Goal: Transaction & Acquisition: Purchase product/service

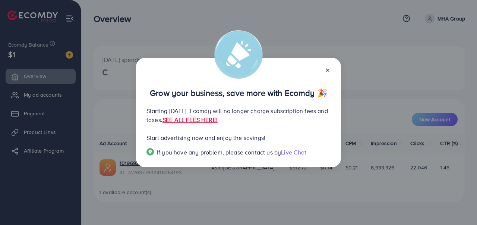
click at [326, 70] on icon at bounding box center [328, 70] width 6 height 6
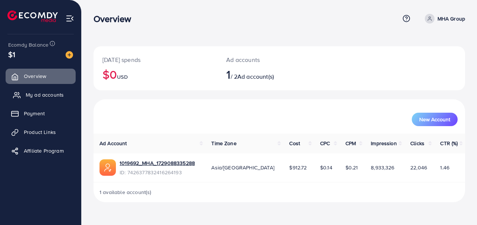
click at [27, 98] on span "My ad accounts" at bounding box center [45, 94] width 38 height 7
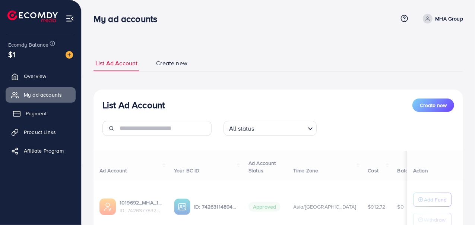
click at [45, 120] on link "Payment" at bounding box center [41, 113] width 70 height 15
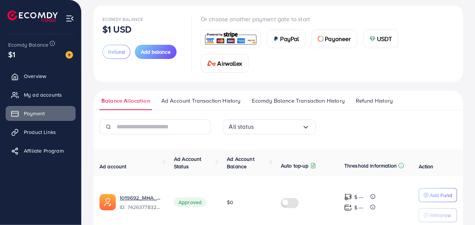
scroll to position [75, 0]
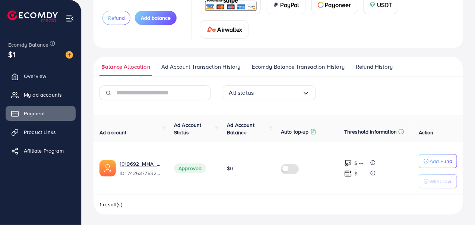
click at [243, 0] on img at bounding box center [231, 5] width 55 height 16
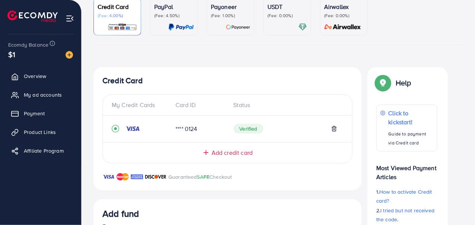
scroll to position [217, 0]
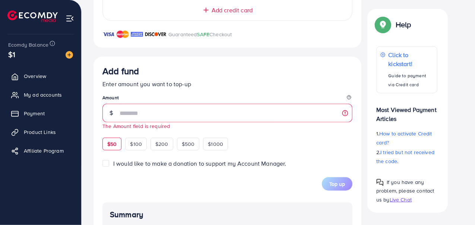
click at [114, 142] on div "$50" at bounding box center [112, 144] width 19 height 13
type input "**"
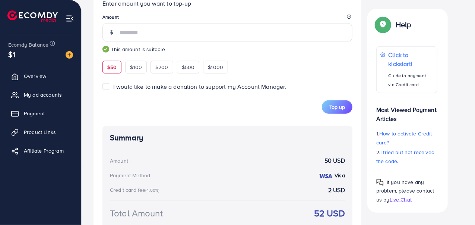
scroll to position [298, 0]
click at [334, 103] on span "Top up" at bounding box center [338, 106] width 16 height 7
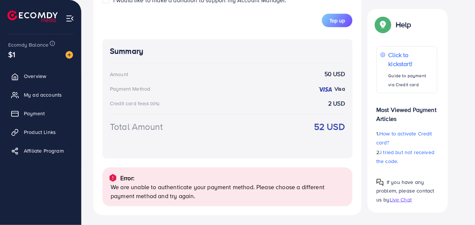
scroll to position [385, 0]
click at [330, 21] on span "Top up" at bounding box center [338, 19] width 16 height 7
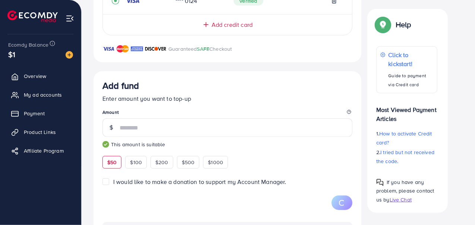
scroll to position [182, 0]
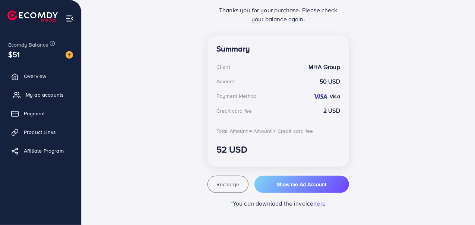
drag, startPoint x: 20, startPoint y: 96, endPoint x: 24, endPoint y: 102, distance: 7.2
click at [20, 96] on icon at bounding box center [16, 94] width 7 height 7
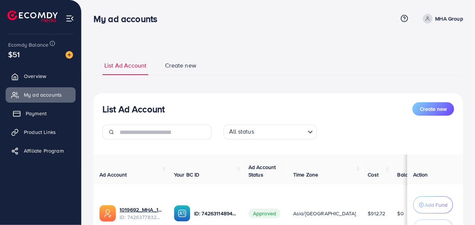
click at [34, 110] on span "Payment" at bounding box center [36, 113] width 21 height 7
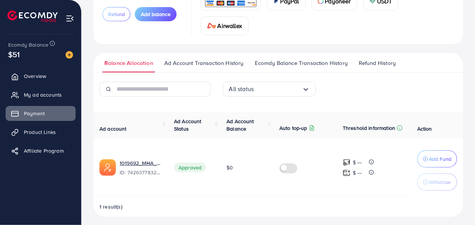
scroll to position [81, 0]
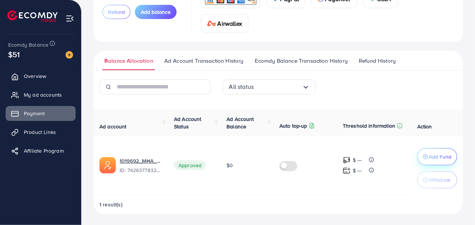
click at [420, 157] on button "Add Fund" at bounding box center [438, 156] width 40 height 17
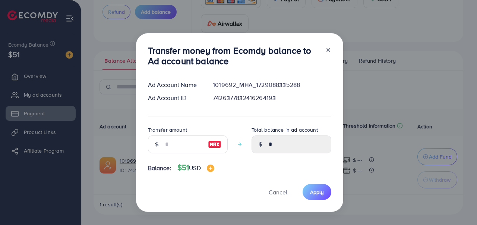
click at [169, 164] on span "Balance:" at bounding box center [159, 168] width 23 height 9
click at [174, 146] on input "number" at bounding box center [183, 144] width 37 height 18
type input "*"
type input "****"
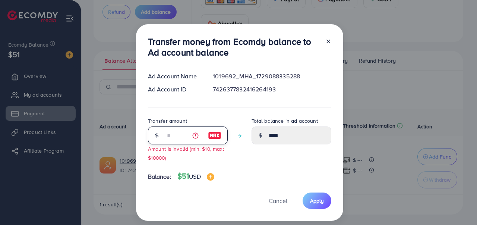
type input "**"
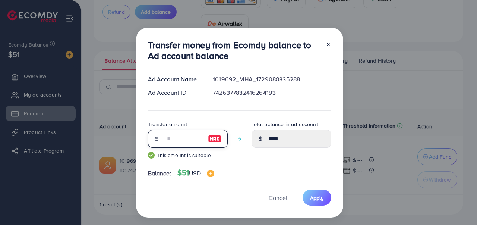
type input "*****"
type input "**"
click at [326, 193] on button "Apply" at bounding box center [317, 197] width 29 height 16
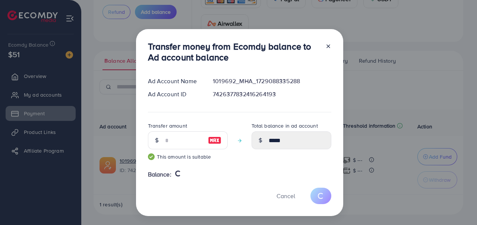
type input "*"
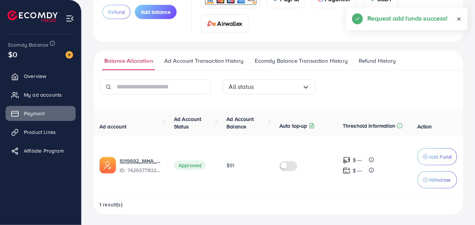
scroll to position [79, 0]
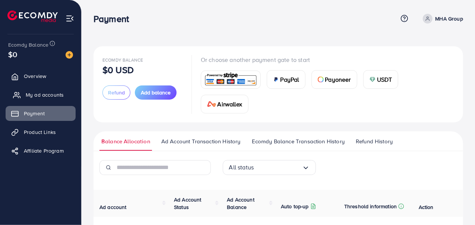
click at [19, 92] on icon at bounding box center [16, 94] width 7 height 7
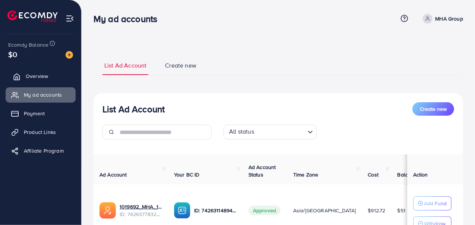
click at [36, 75] on span "Overview" at bounding box center [37, 75] width 22 height 7
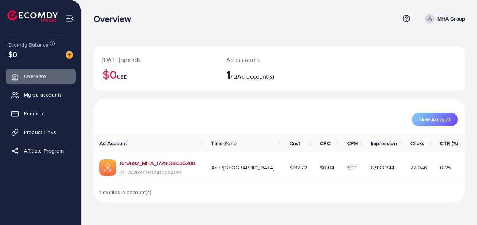
click at [173, 164] on link "1019692_MHA_1729088335288" at bounding box center [157, 162] width 75 height 7
